Goal: Navigation & Orientation: Find specific page/section

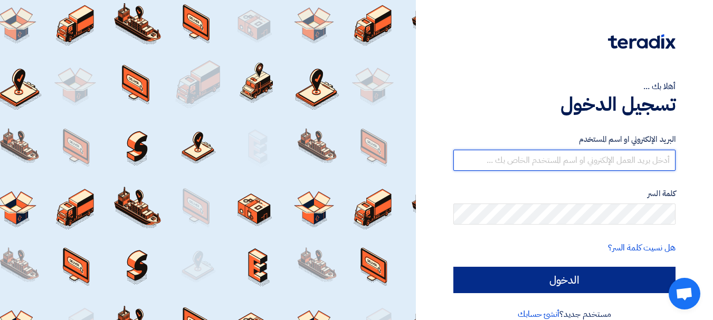
type input "[EMAIL_ADDRESS][DOMAIN_NAME]"
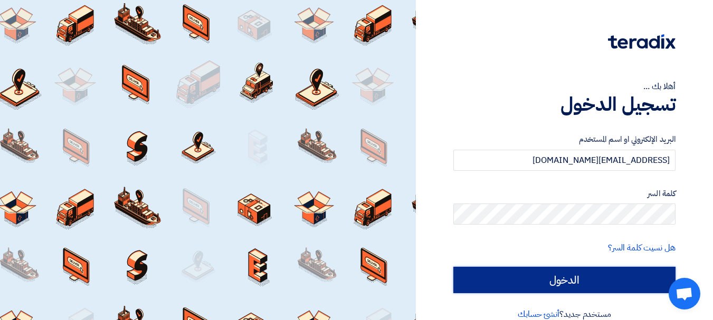
click at [582, 276] on input "الدخول" at bounding box center [564, 280] width 222 height 26
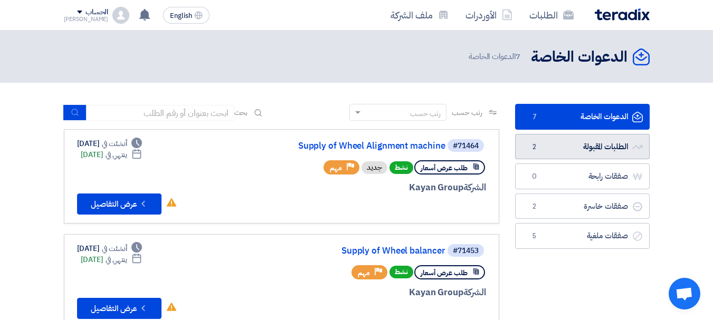
click at [581, 141] on link "الطلبات المقبولة الطلبات المقبولة 2" at bounding box center [582, 147] width 134 height 26
